Goal: Information Seeking & Learning: Learn about a topic

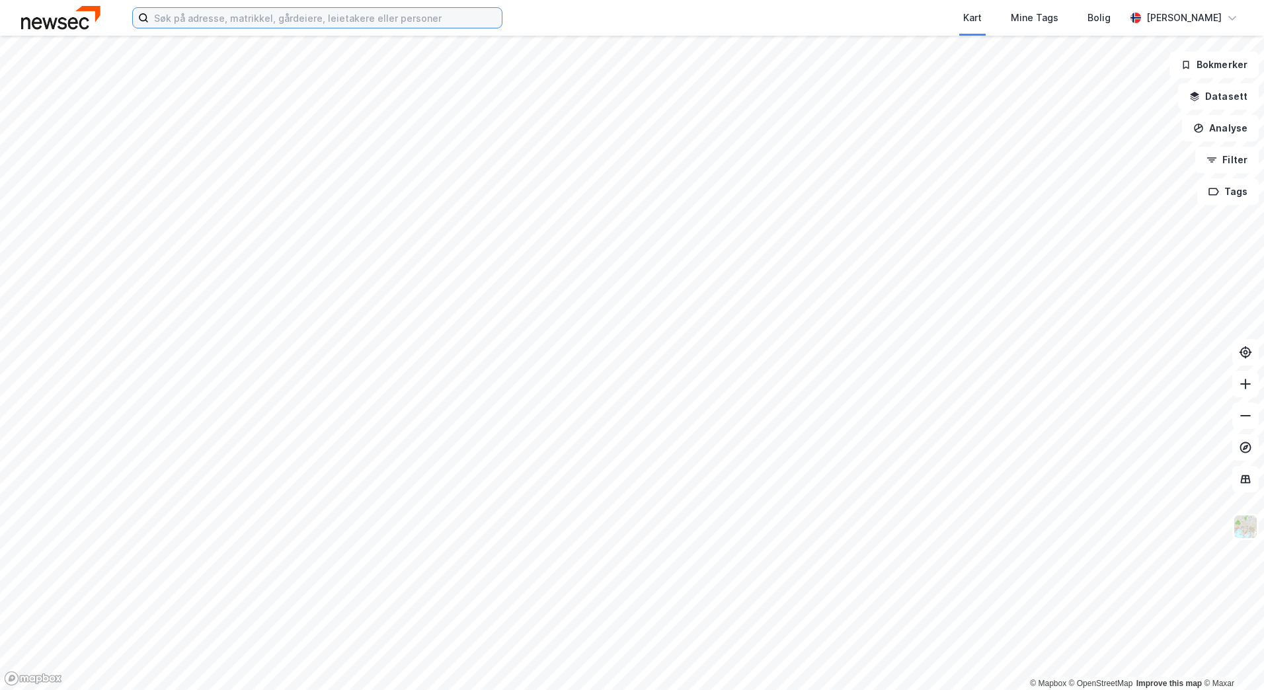
click at [260, 24] on input at bounding box center [325, 18] width 353 height 20
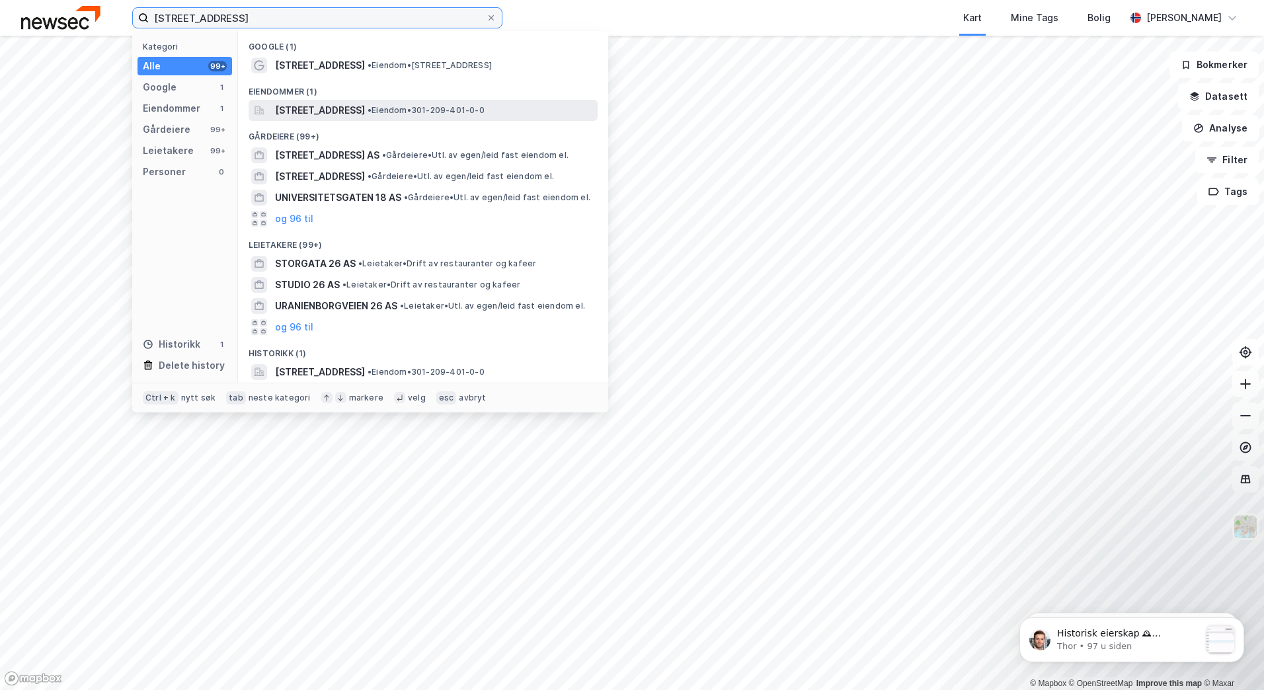
type input "[STREET_ADDRESS]"
click at [322, 114] on span "[STREET_ADDRESS]" at bounding box center [320, 110] width 90 height 16
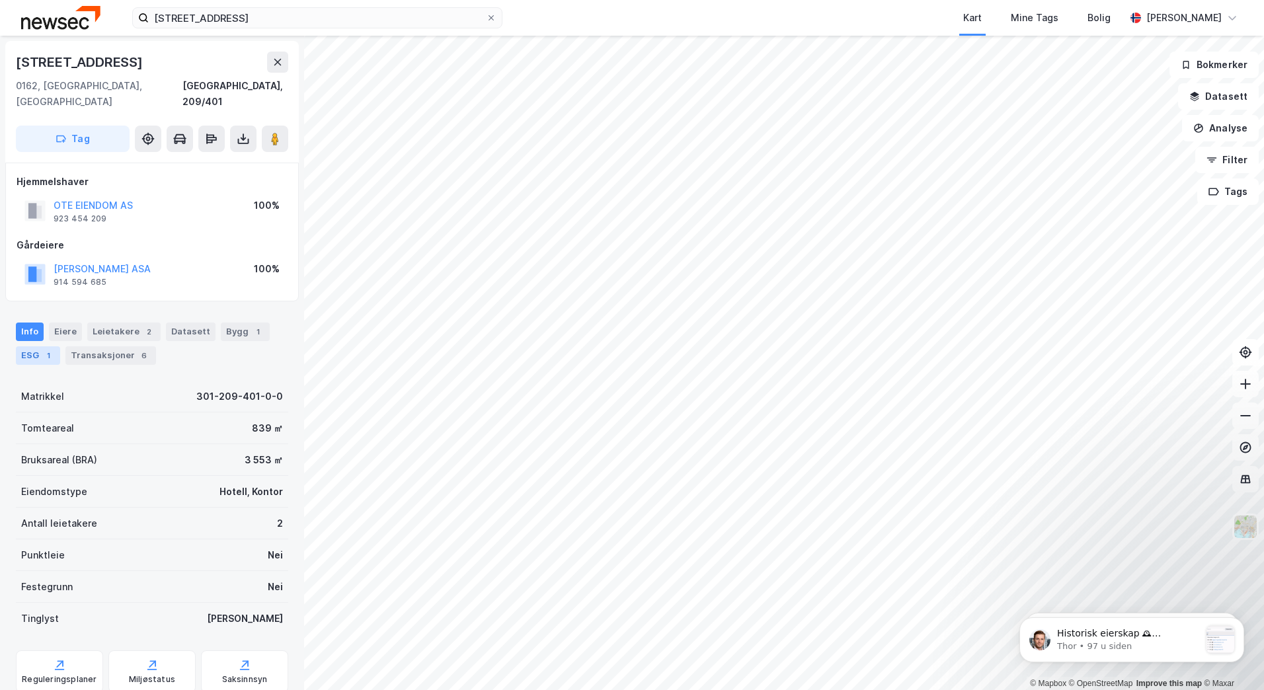
click at [40, 346] on div "ESG 1" at bounding box center [38, 355] width 44 height 19
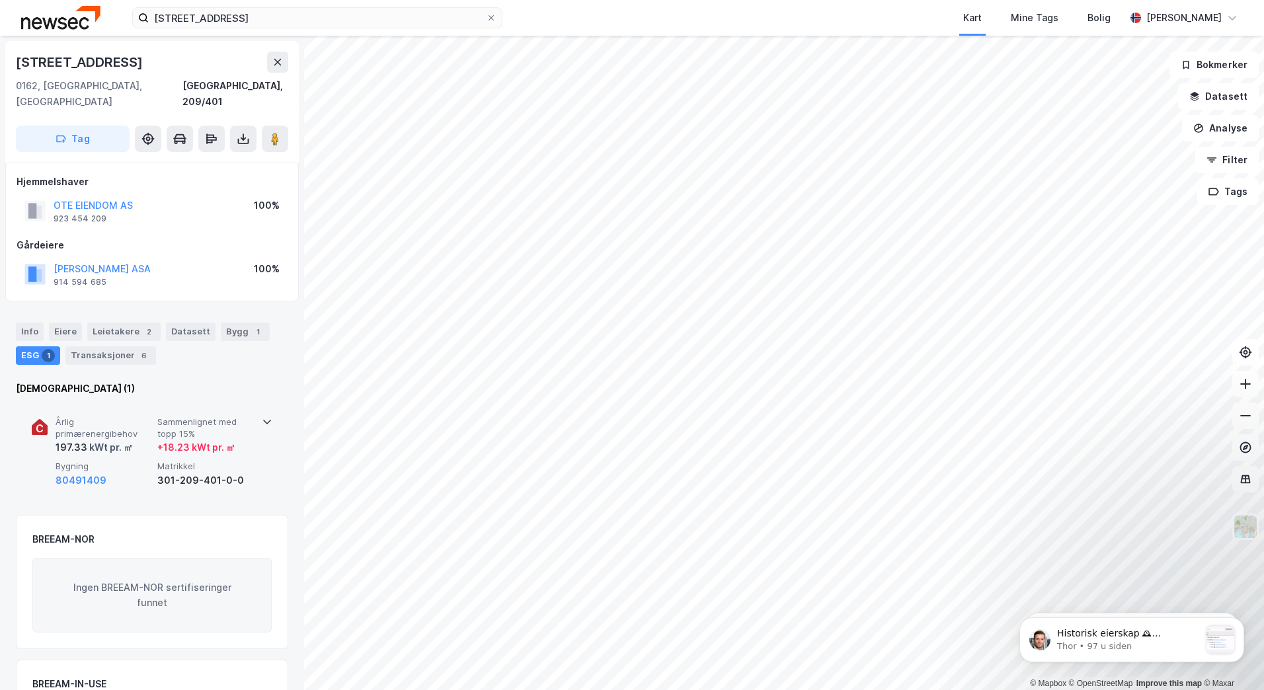
click at [212, 440] on div "+ 18.23 kWt pr. ㎡" at bounding box center [196, 448] width 78 height 16
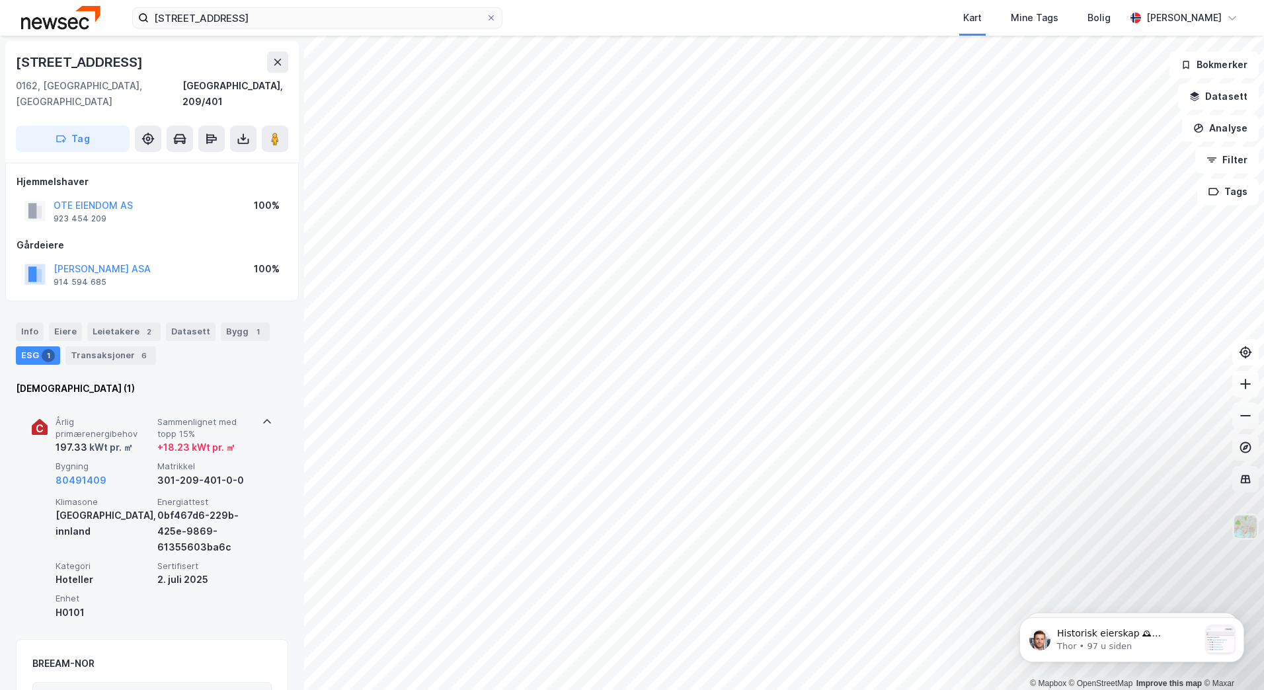
click at [247, 416] on span "Sammenlignet med topp 15%" at bounding box center [205, 427] width 97 height 23
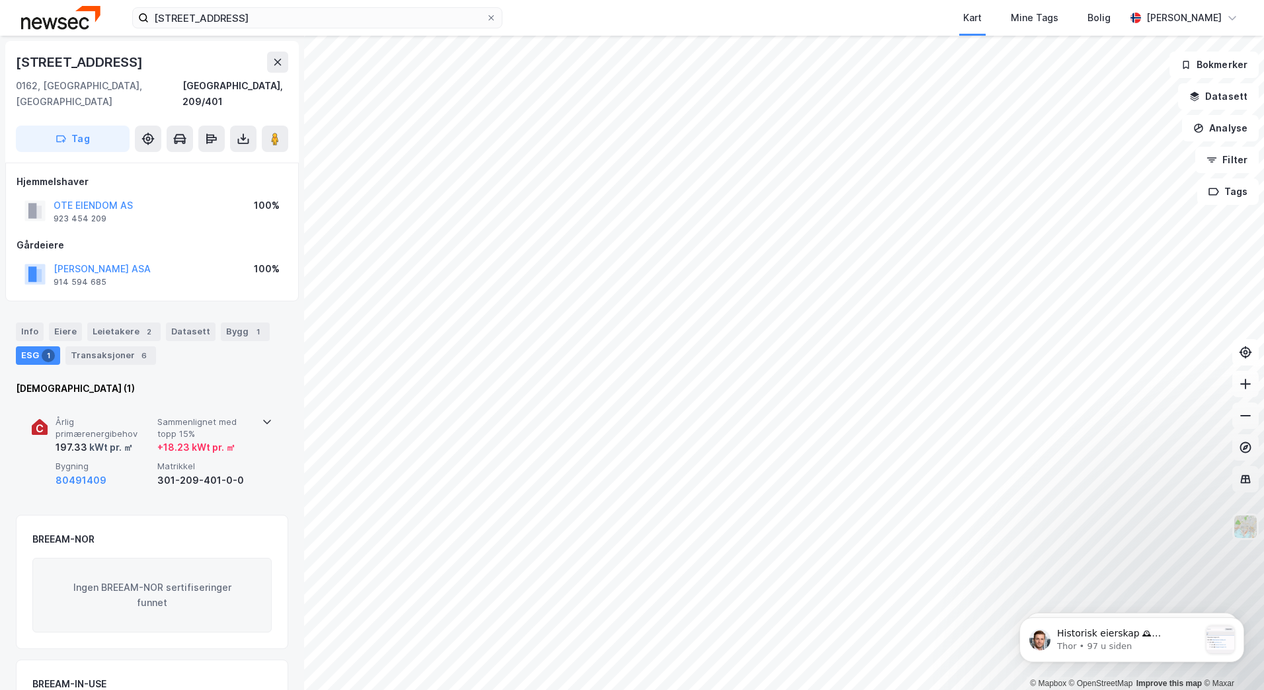
click at [187, 440] on div "+ 18.23 kWt pr. ㎡" at bounding box center [196, 448] width 78 height 16
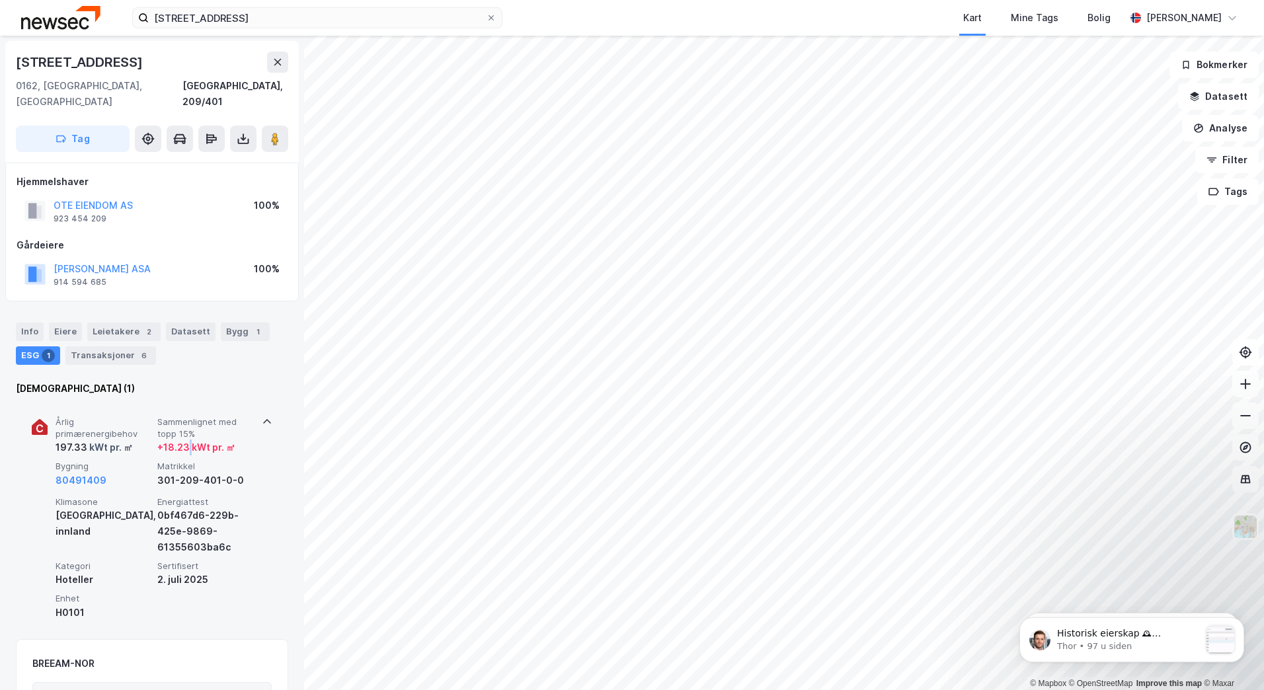
click at [187, 440] on div "+ 18.23 kWt pr. ㎡" at bounding box center [196, 448] width 78 height 16
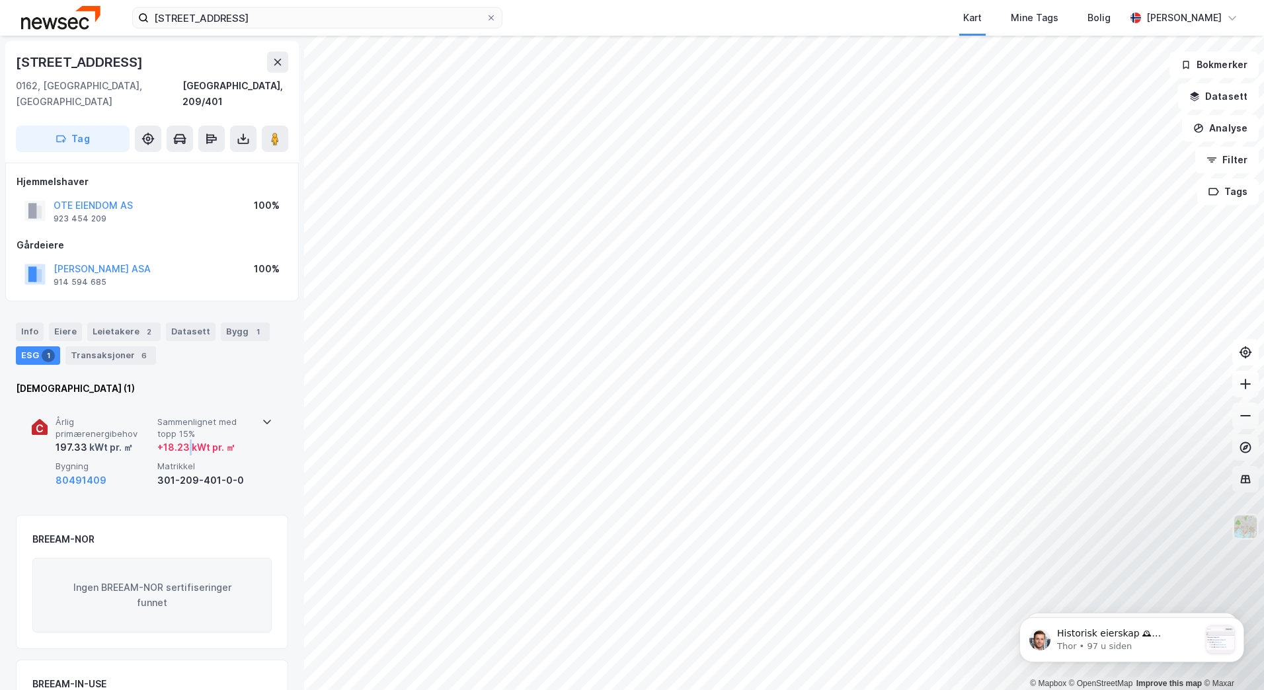
click at [187, 440] on div "+ 18.23 kWt pr. ㎡" at bounding box center [196, 448] width 78 height 16
